Goal: Find contact information: Find contact information

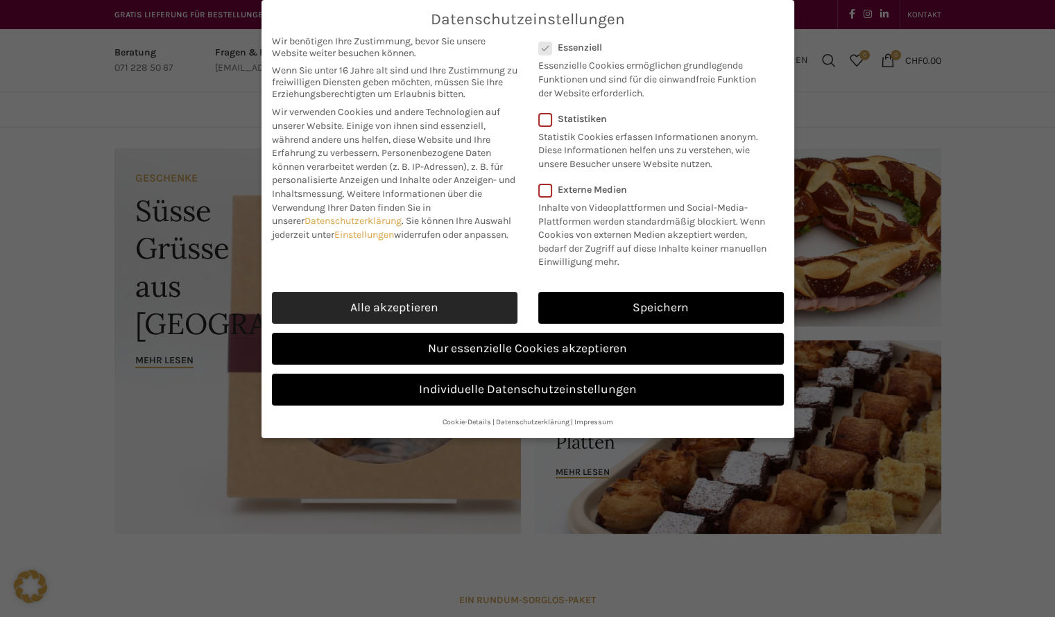
click at [441, 299] on link "Alle akzeptieren" at bounding box center [394, 308] width 245 height 32
checkbox input "true"
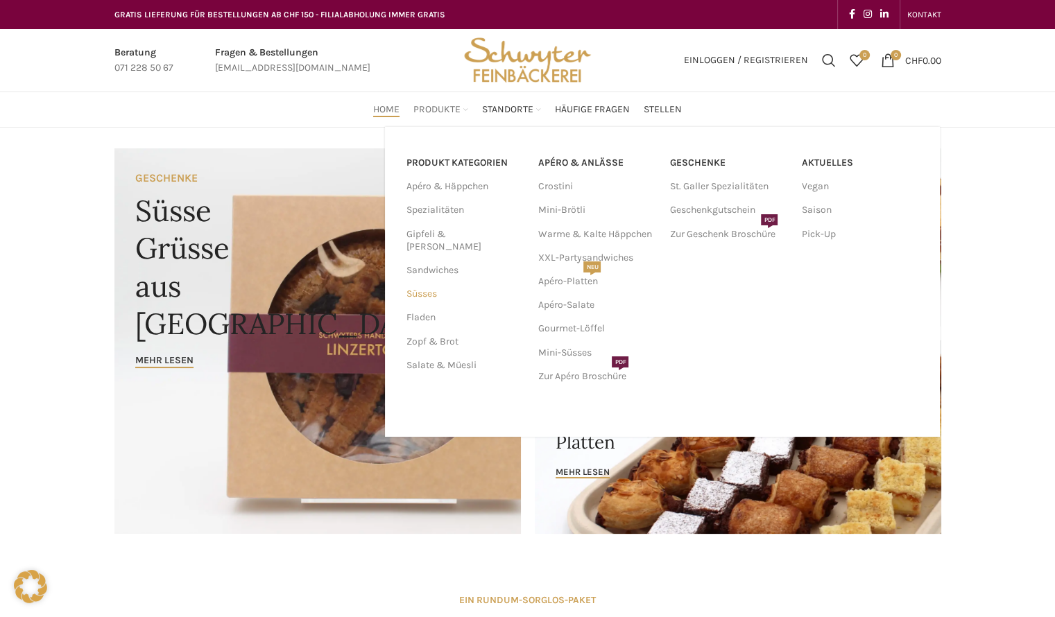
click at [436, 282] on link "Süsses" at bounding box center [463, 294] width 115 height 24
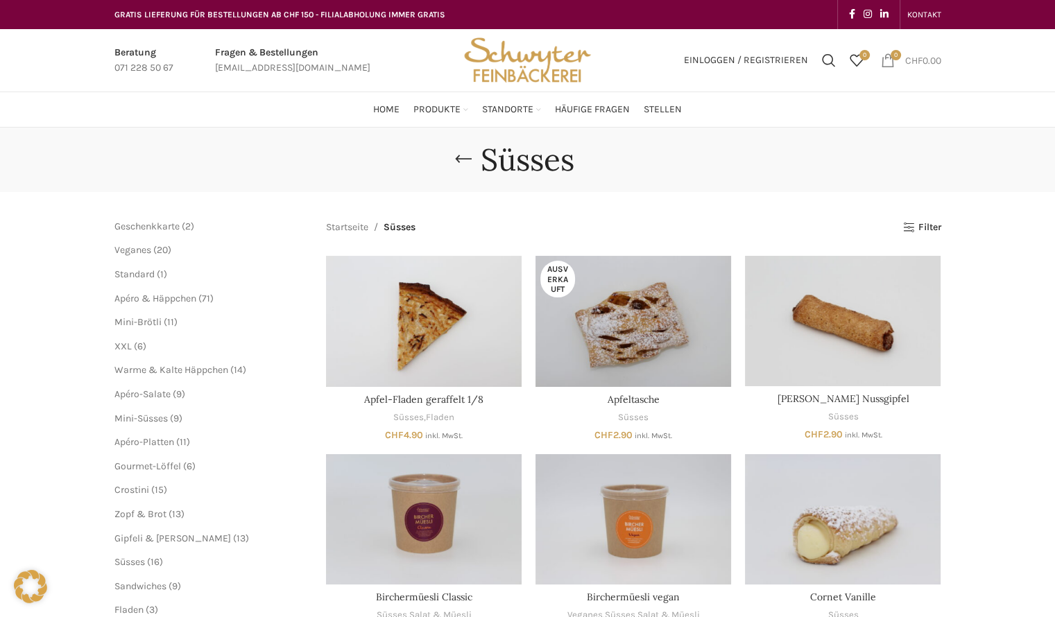
click at [890, 58] on span "0 items" at bounding box center [895, 55] width 10 height 10
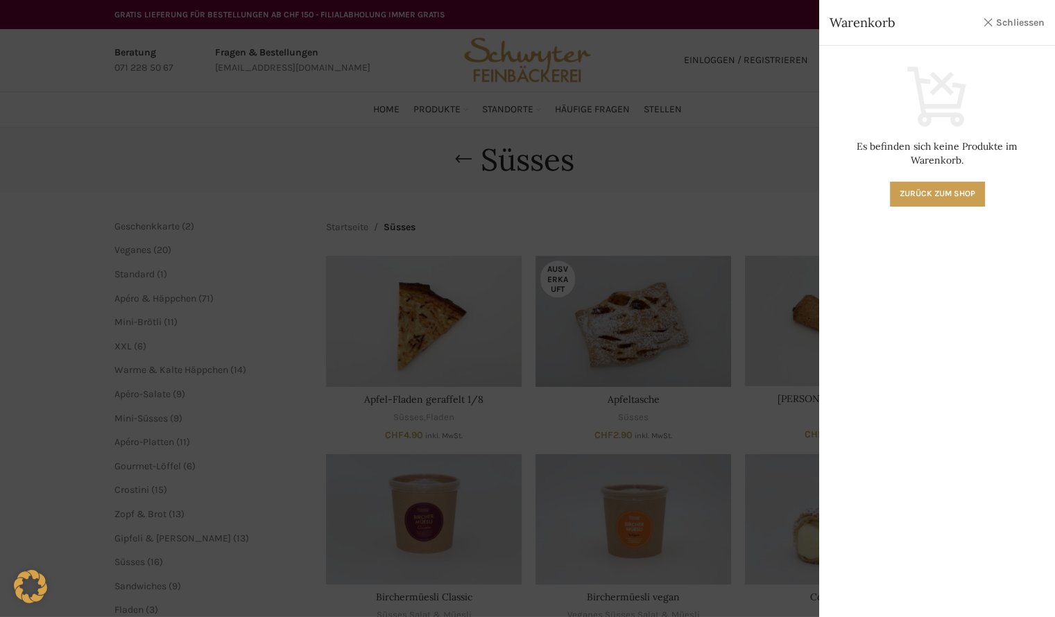
click at [985, 21] on link "Schliessen" at bounding box center [1013, 22] width 62 height 17
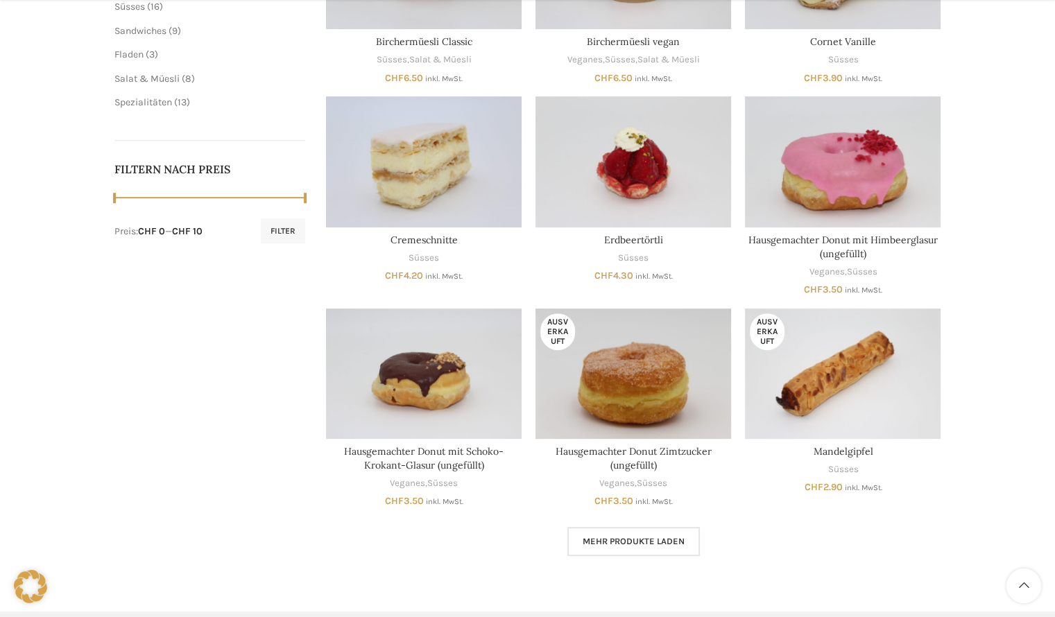
scroll to position [693, 0]
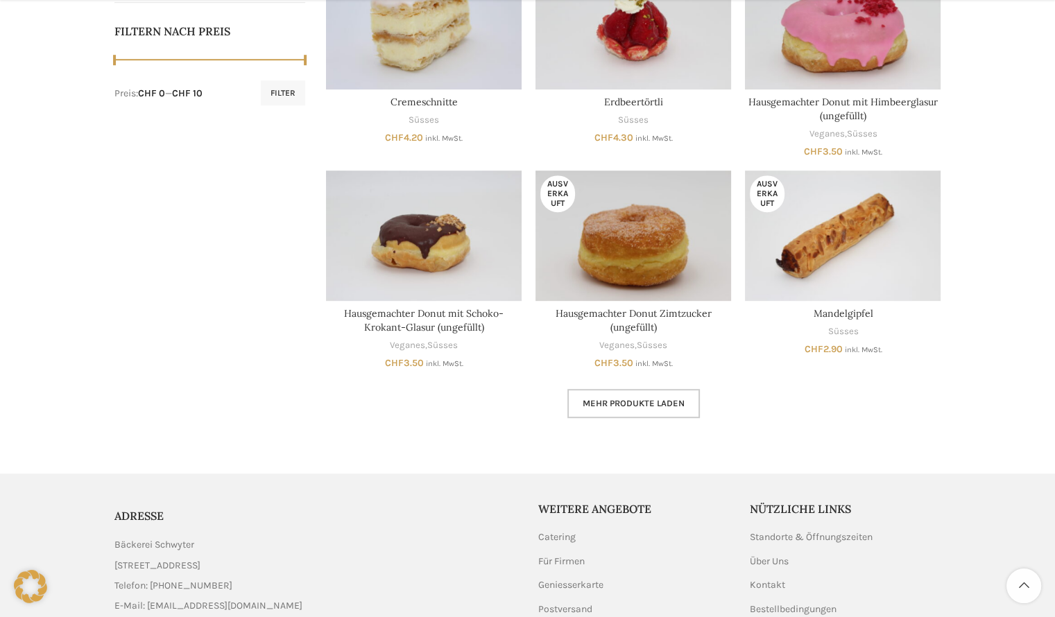
click at [639, 405] on span "Mehr Produkte laden" at bounding box center [633, 403] width 102 height 11
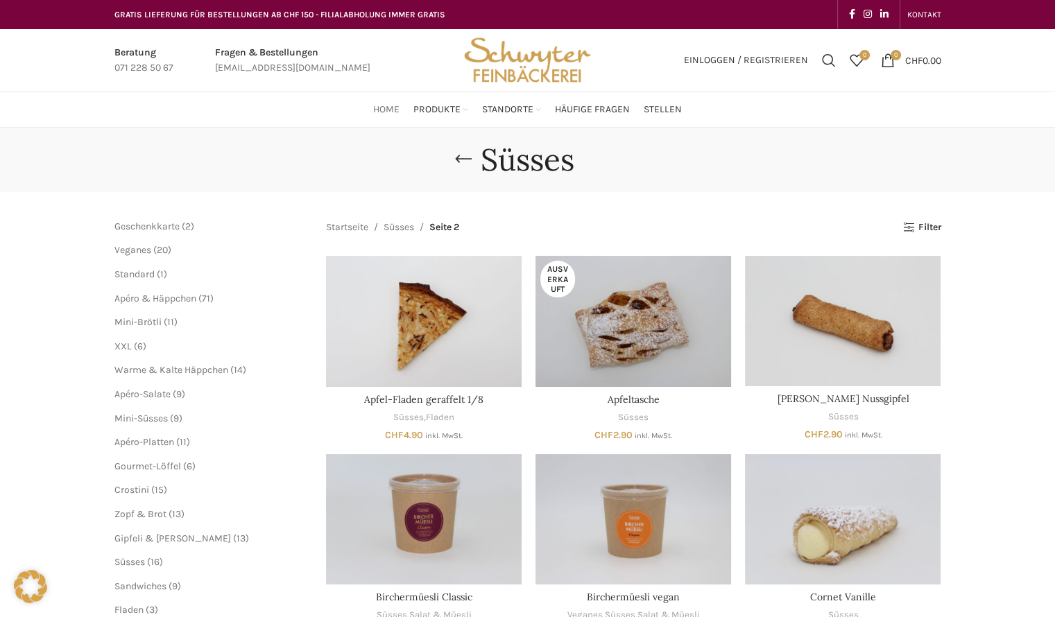
click at [383, 106] on span "Home" at bounding box center [386, 109] width 26 height 13
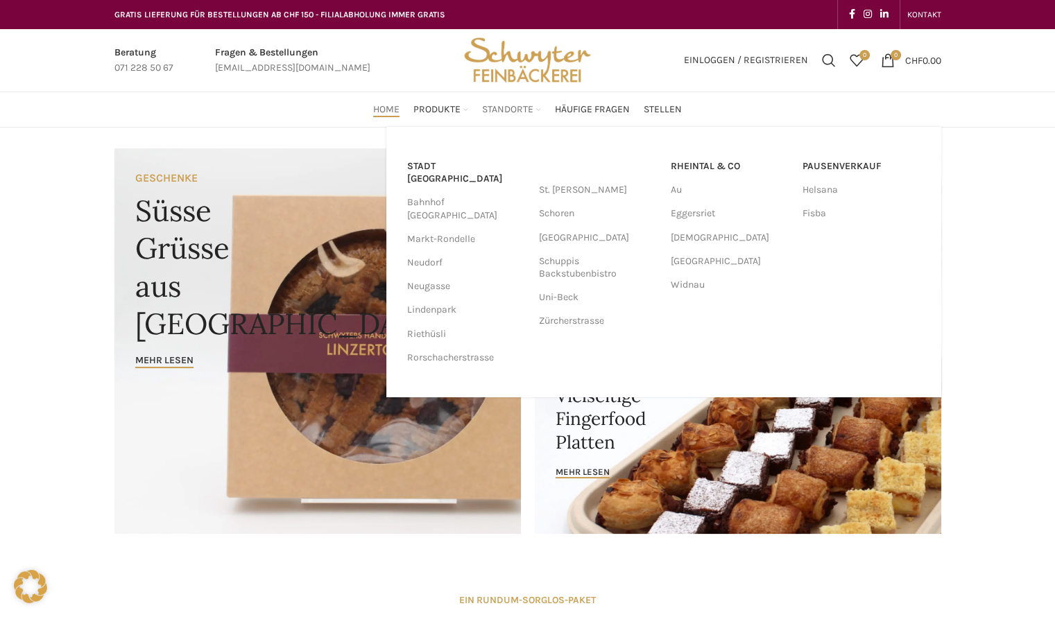
click at [514, 106] on span "Standorte" at bounding box center [507, 109] width 51 height 13
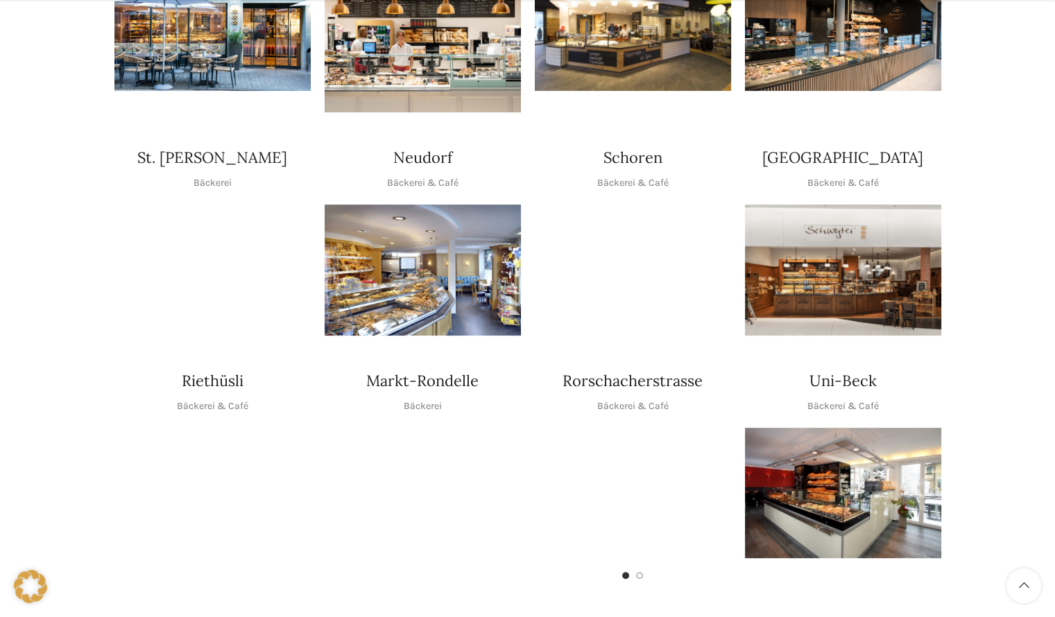
scroll to position [485, 0]
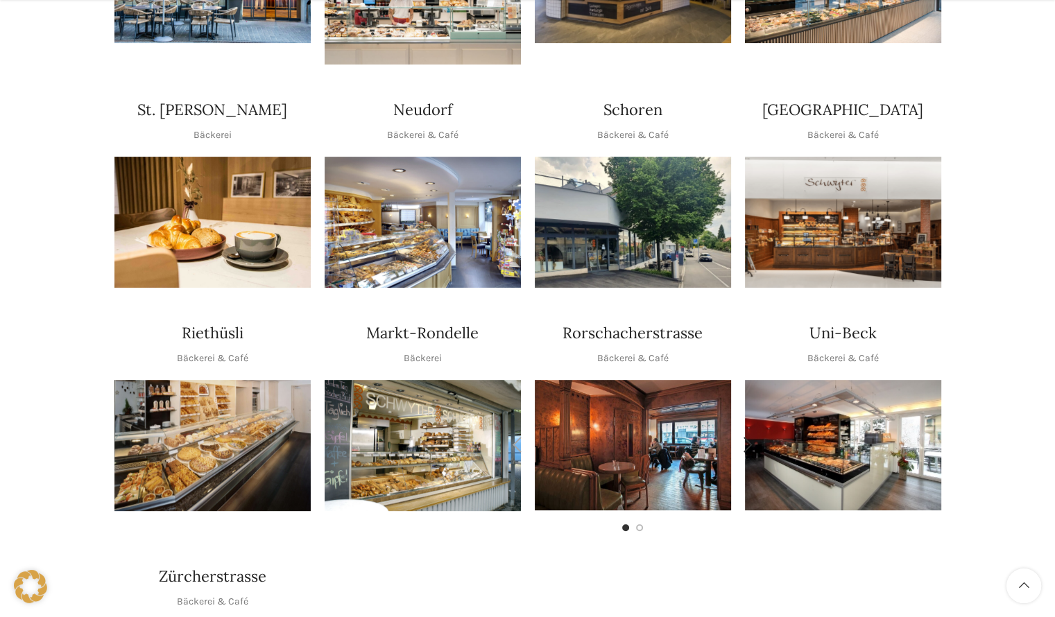
click at [634, 428] on img "1 / 2" at bounding box center [633, 445] width 196 height 130
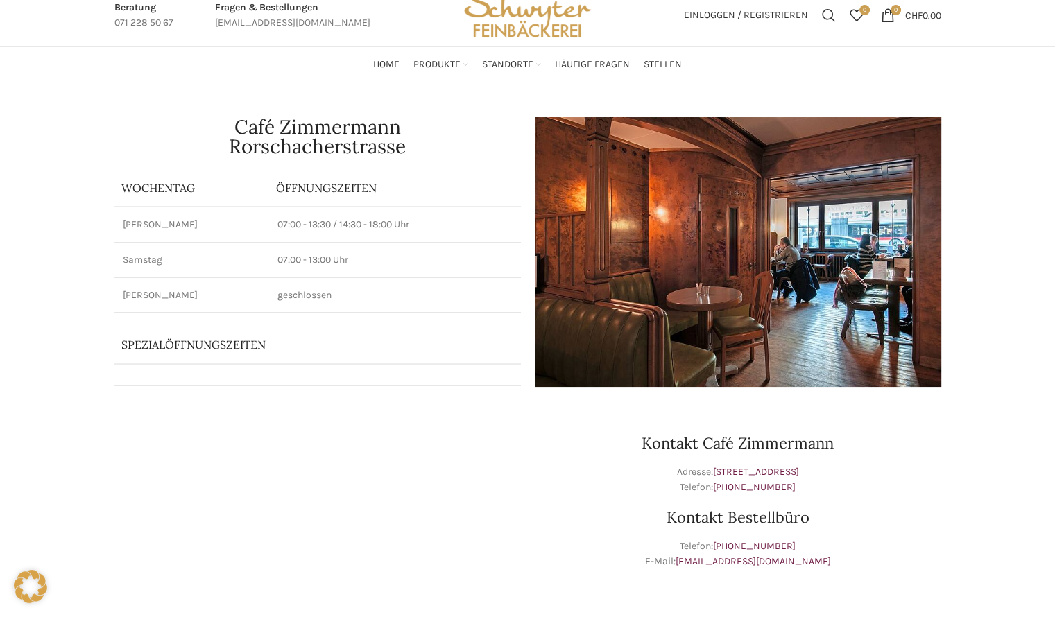
scroll to position [69, 0]
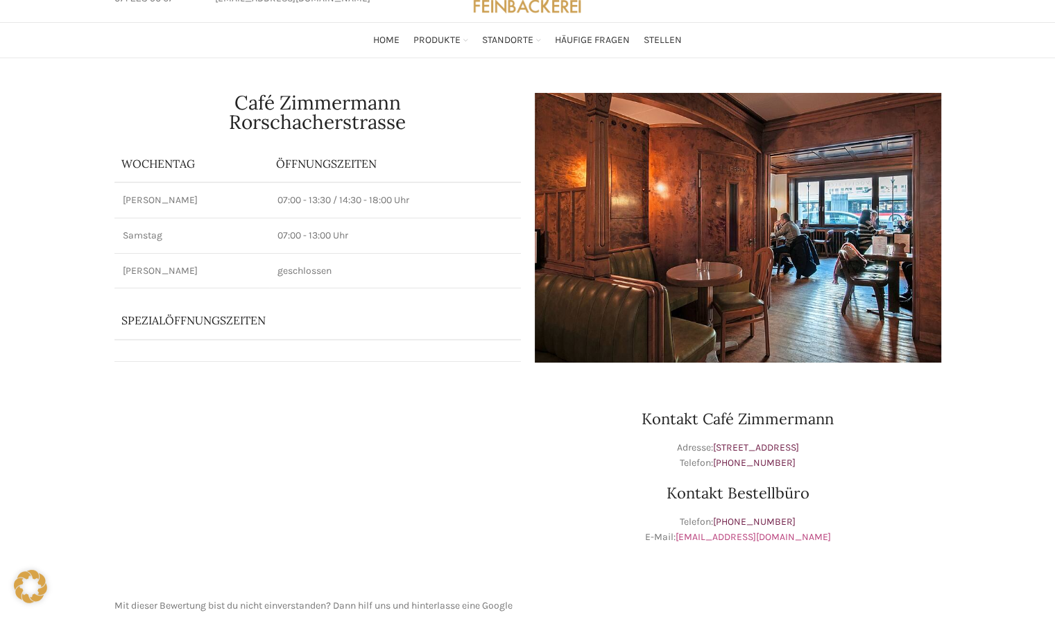
click at [765, 537] on link "[EMAIL_ADDRESS][DOMAIN_NAME]" at bounding box center [752, 537] width 155 height 12
